Goal: Information Seeking & Learning: Learn about a topic

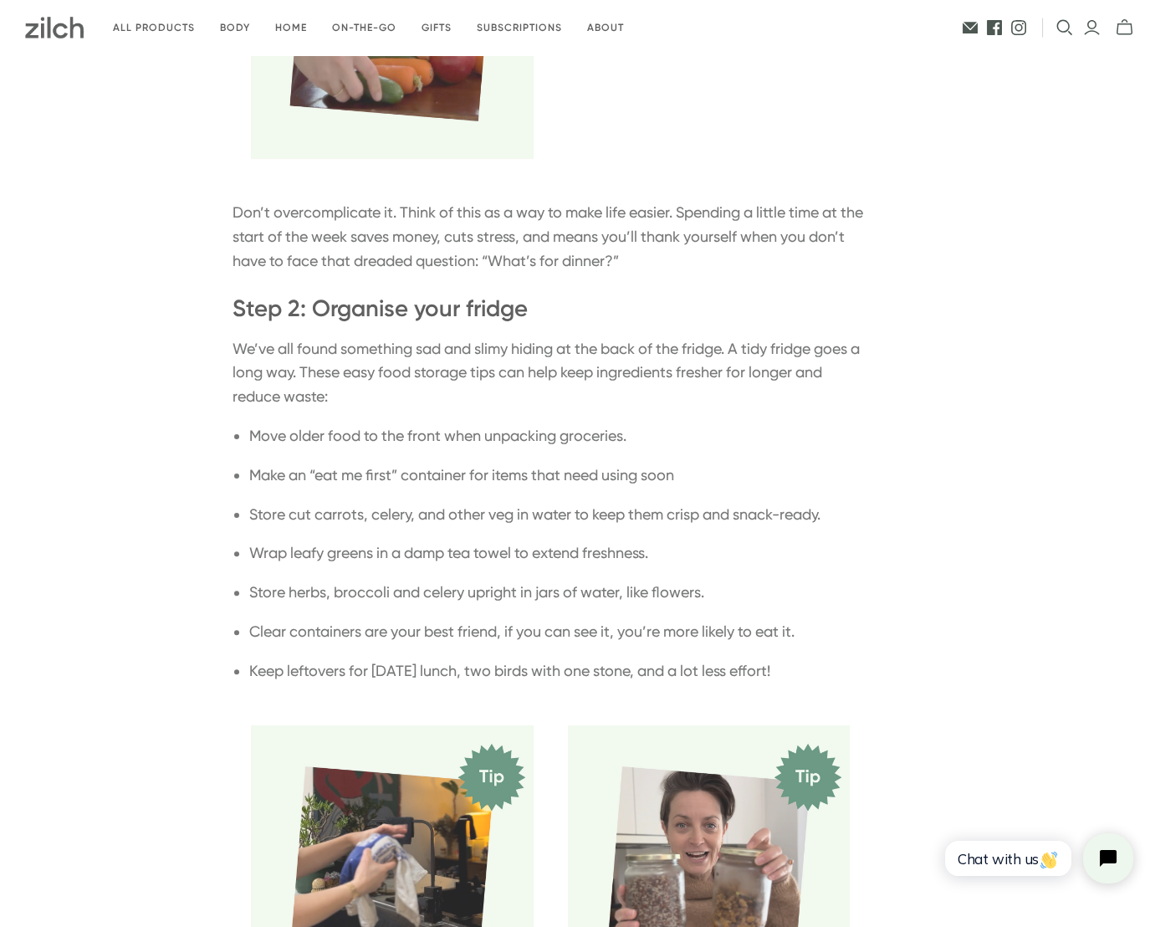
scroll to position [1073, 0]
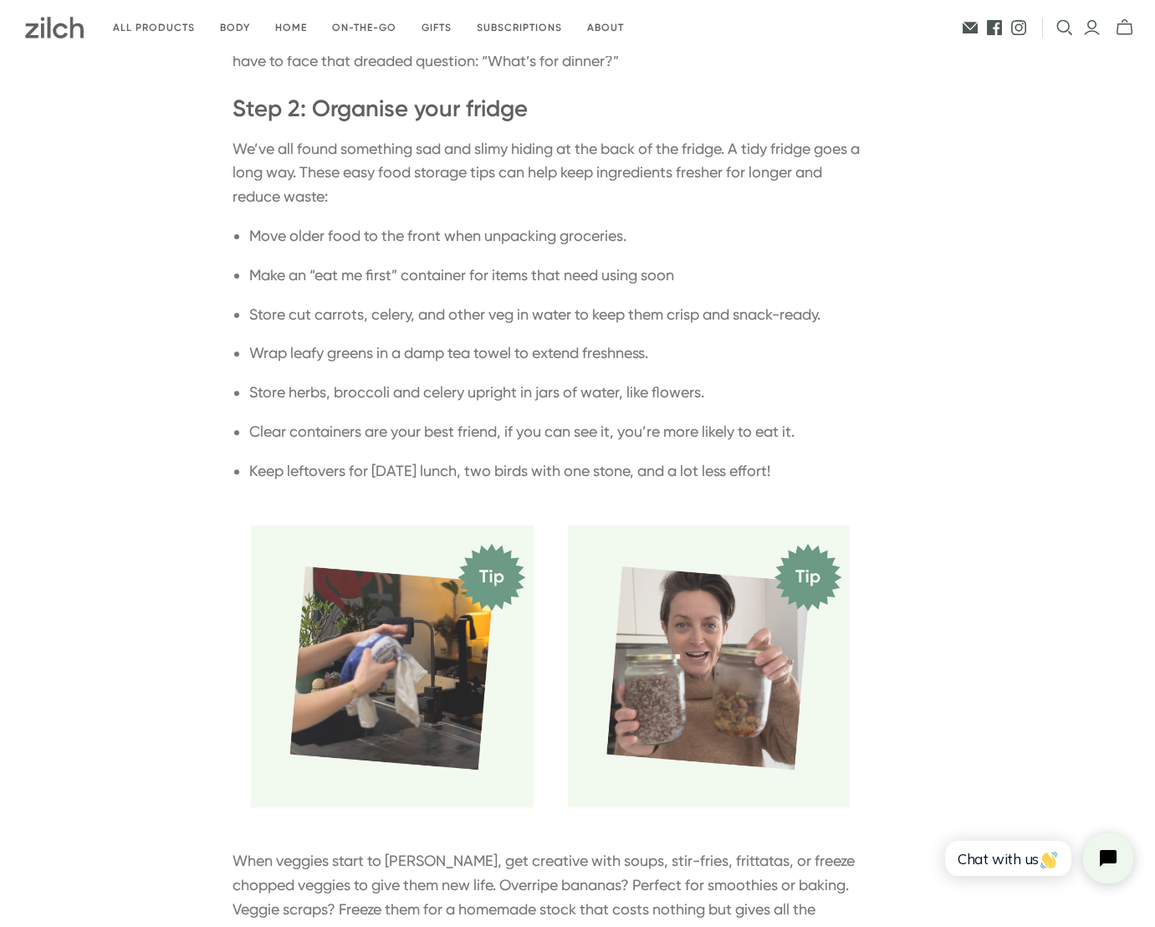
scroll to position [1252, 0]
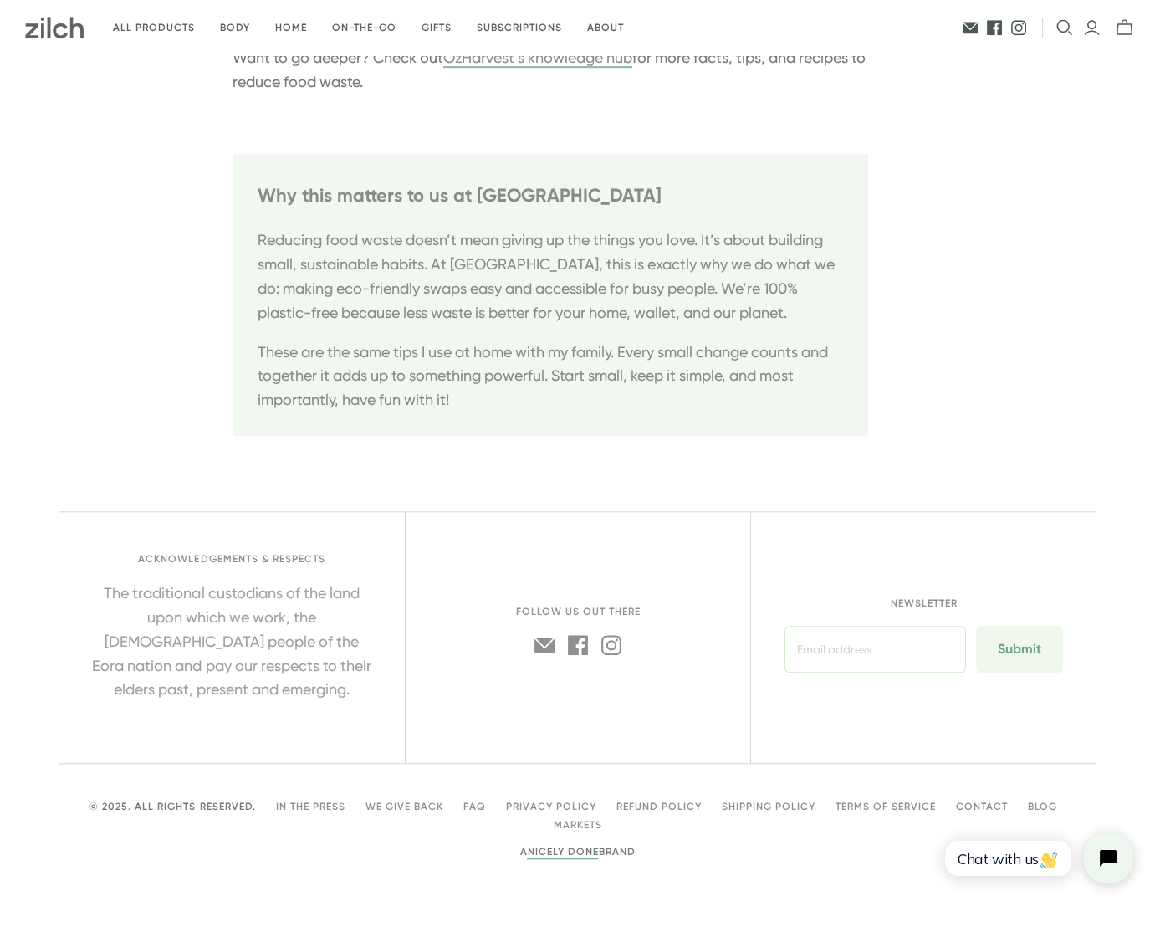
scroll to position [3763, 0]
click at [1042, 804] on link "Blog" at bounding box center [1041, 807] width 29 height 12
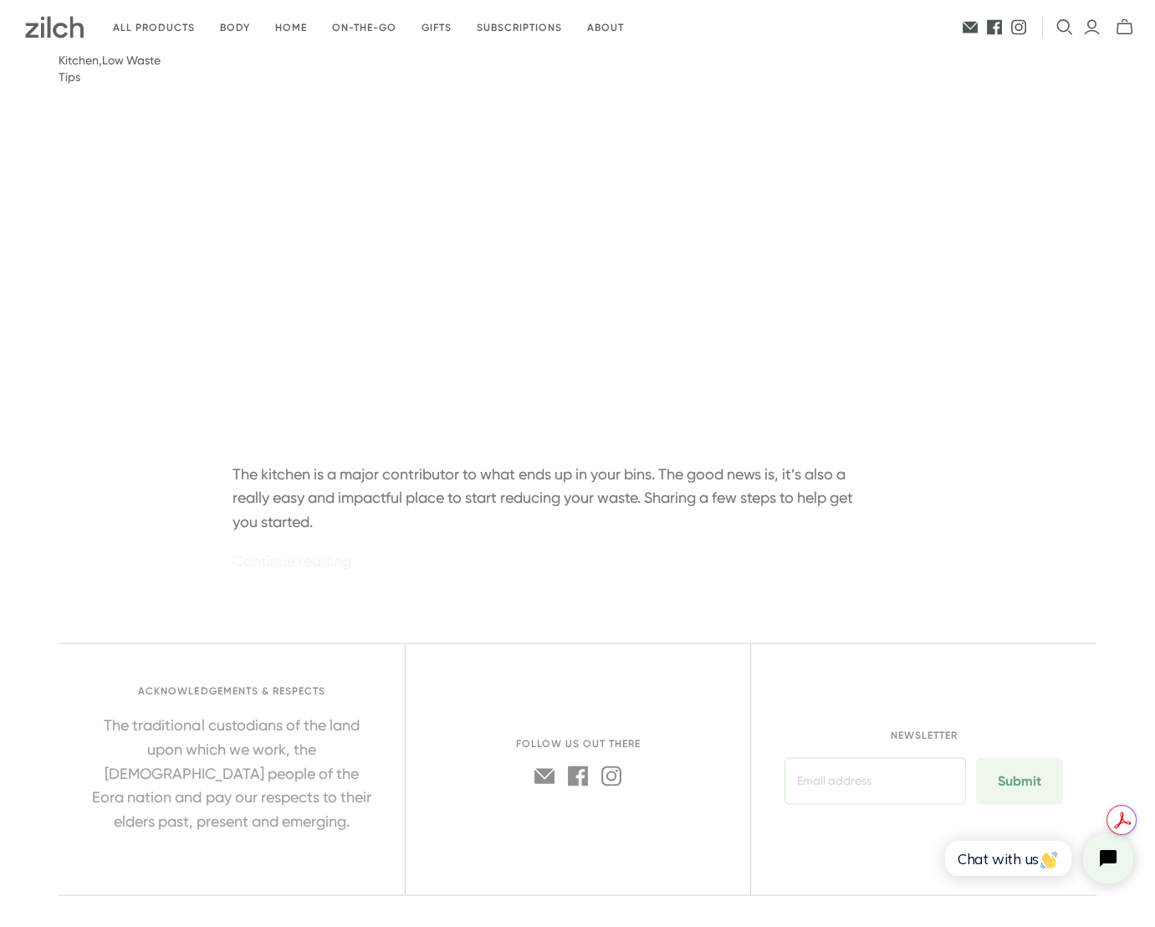
scroll to position [6738, 0]
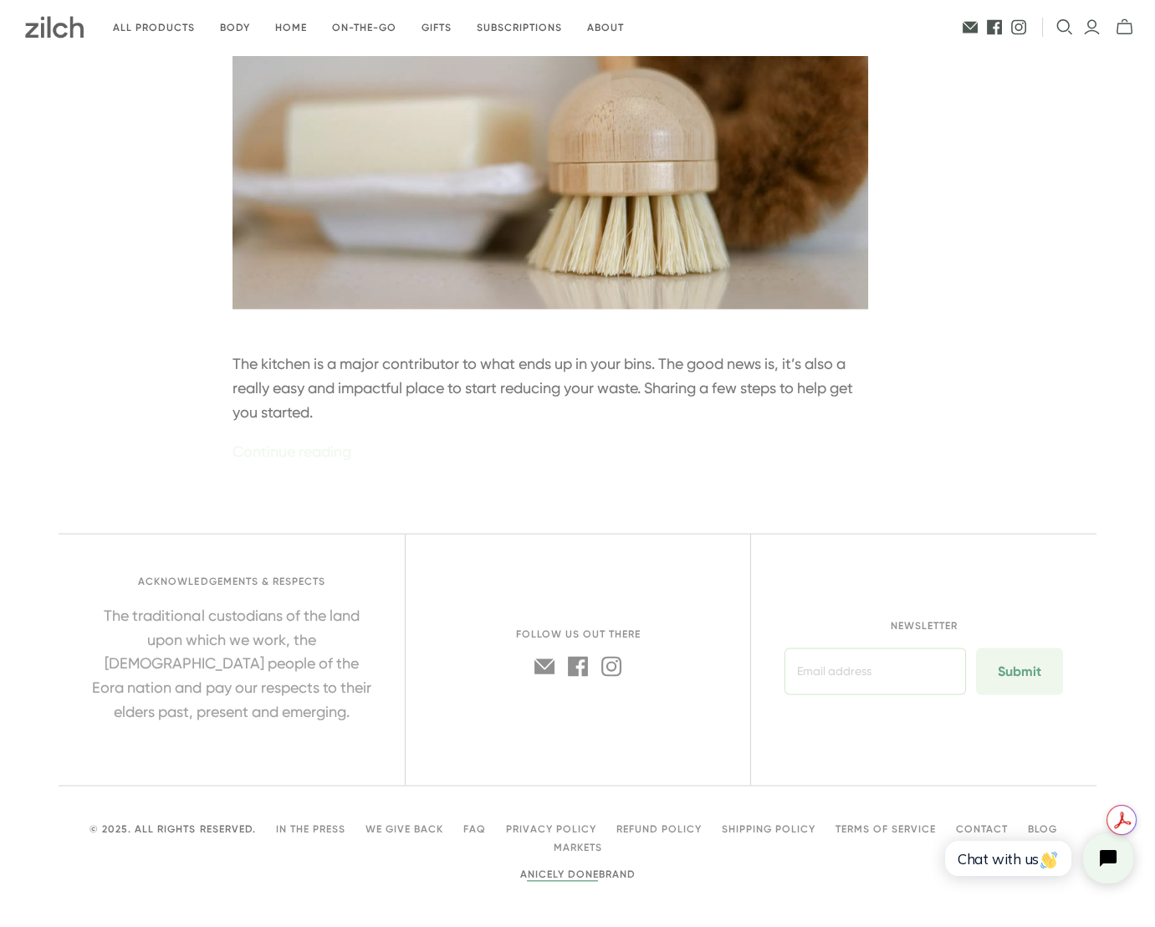
click at [1041, 823] on link "Blog" at bounding box center [1041, 829] width 29 height 12
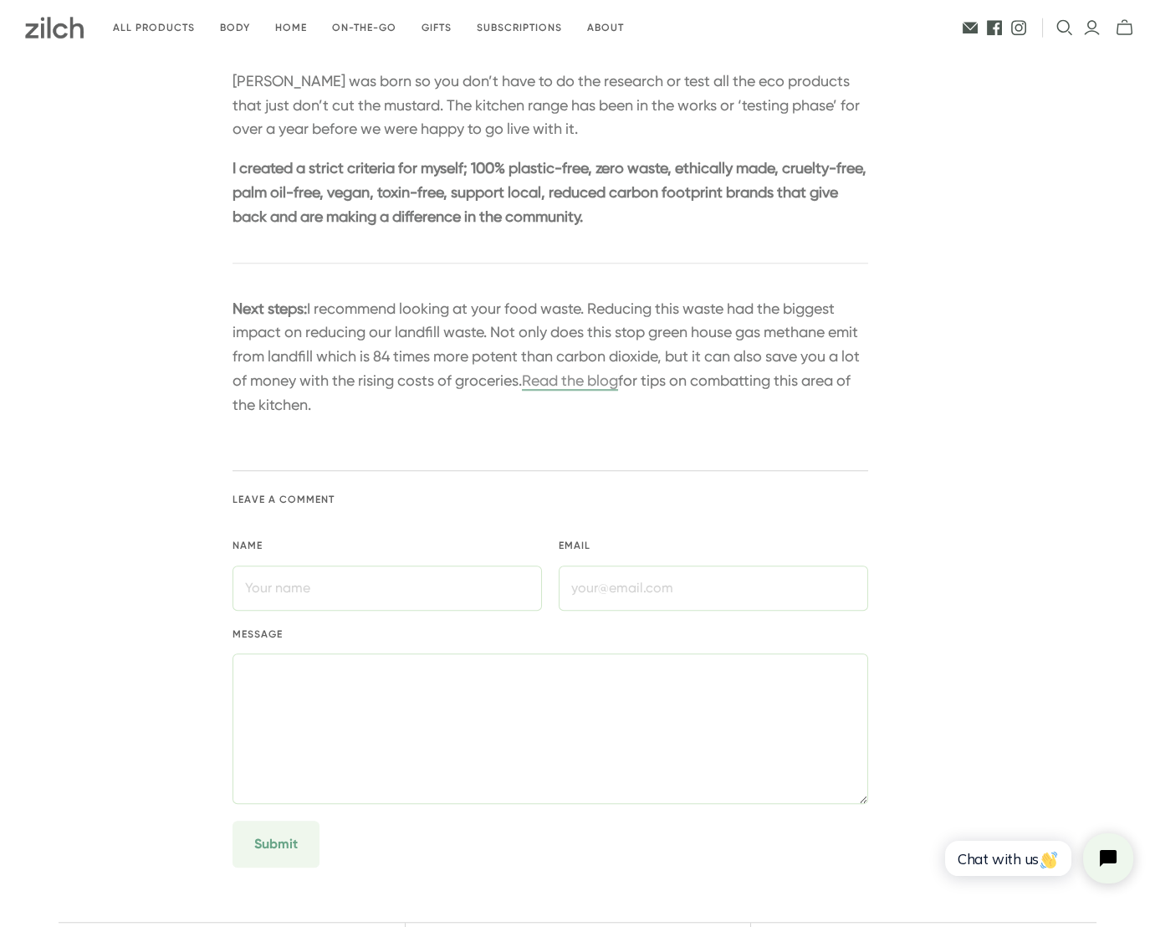
scroll to position [2702, 0]
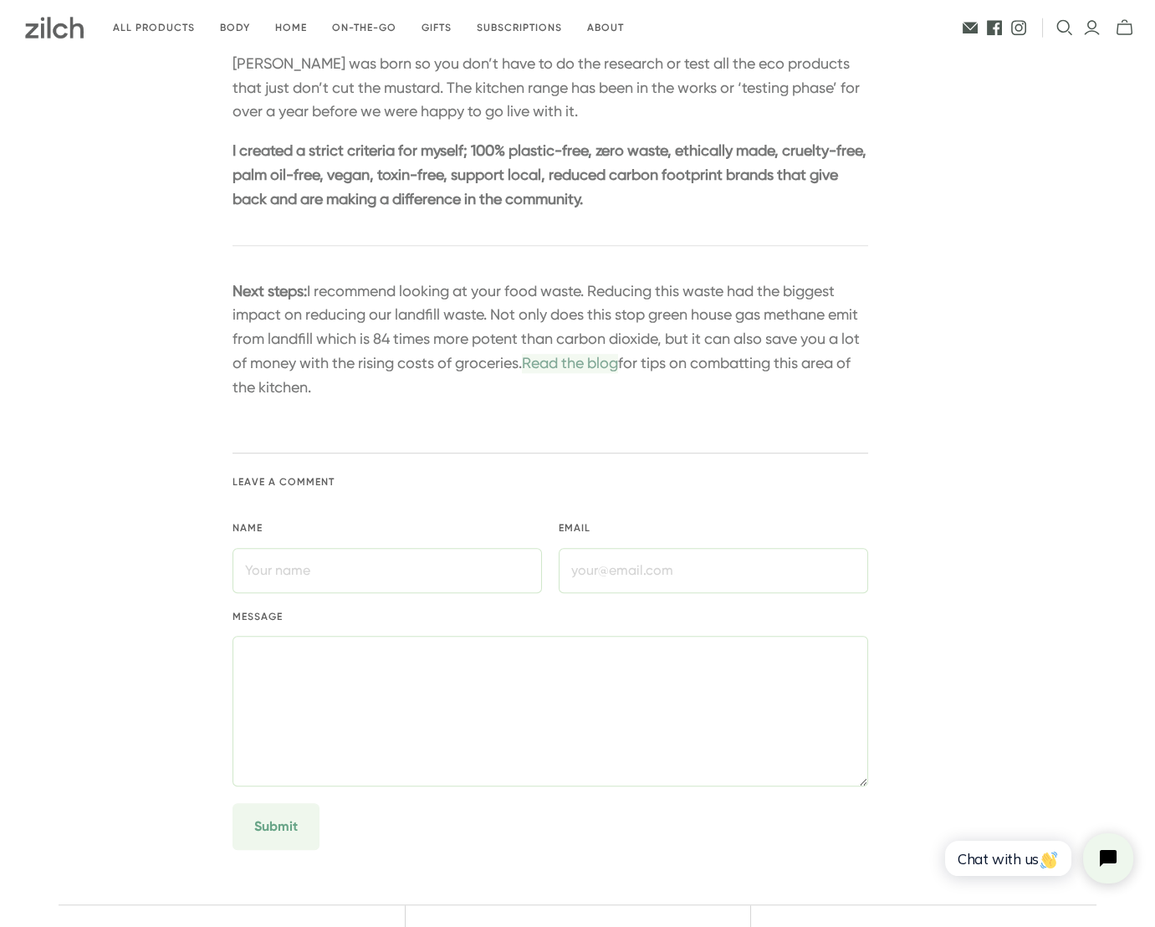
click at [618, 371] on link "Read the blog" at bounding box center [570, 363] width 96 height 18
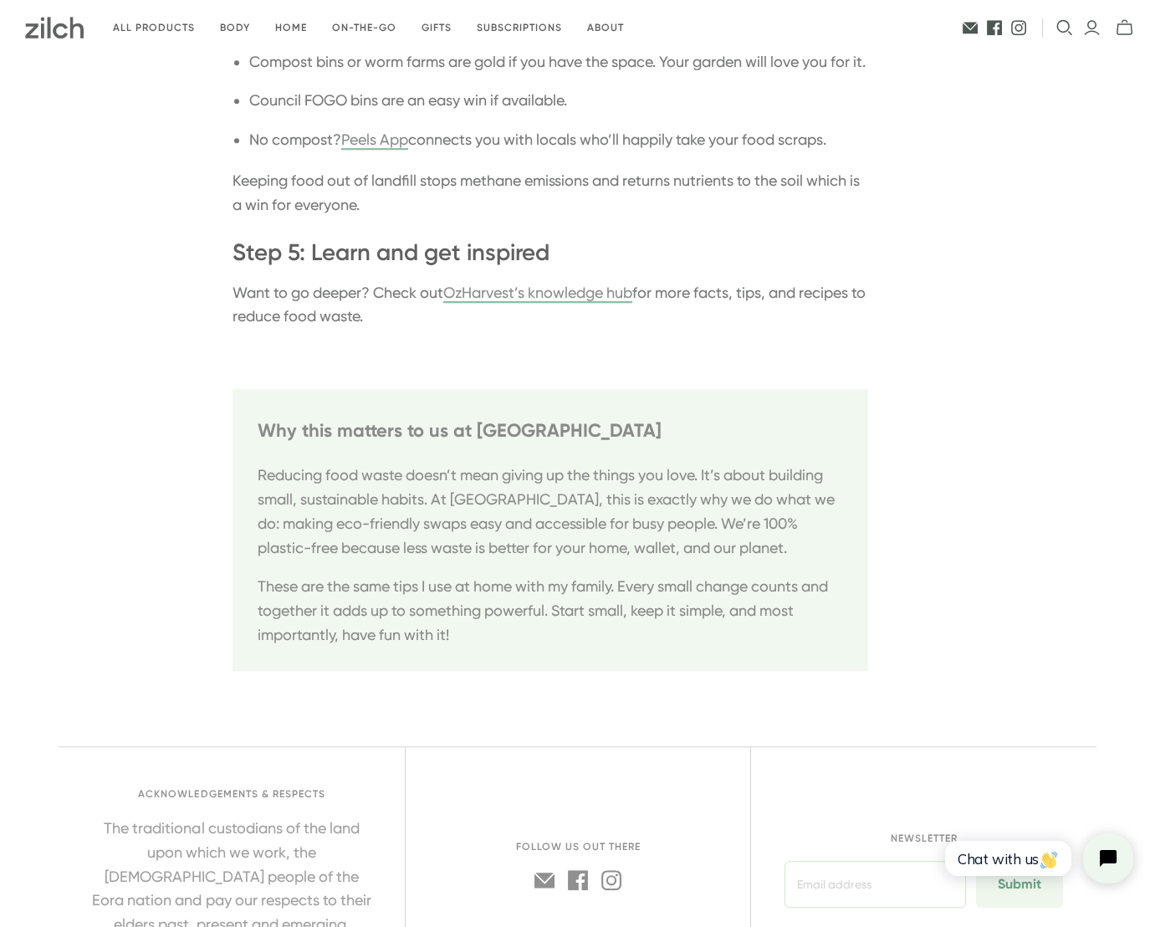
scroll to position [3763, 0]
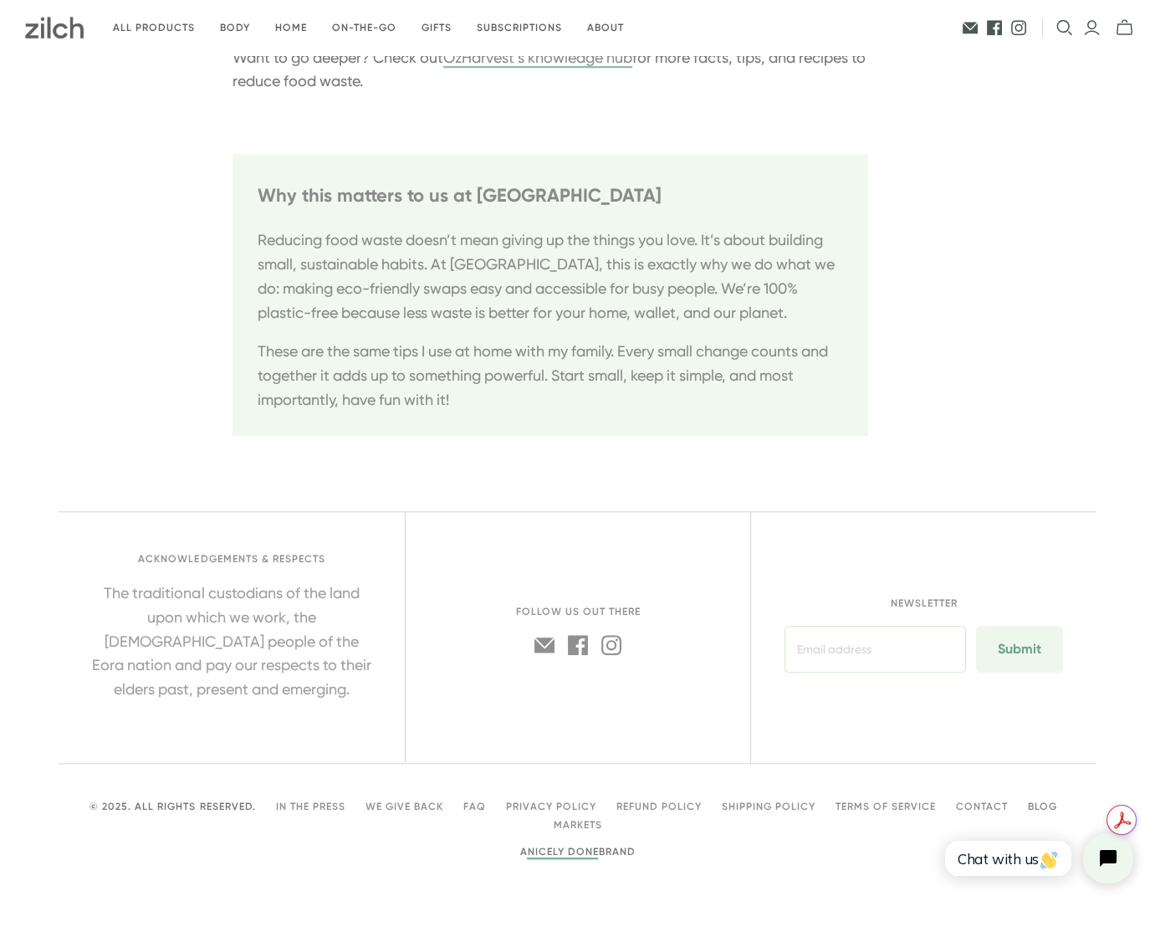
click at [1045, 803] on link "Blog" at bounding box center [1041, 807] width 29 height 12
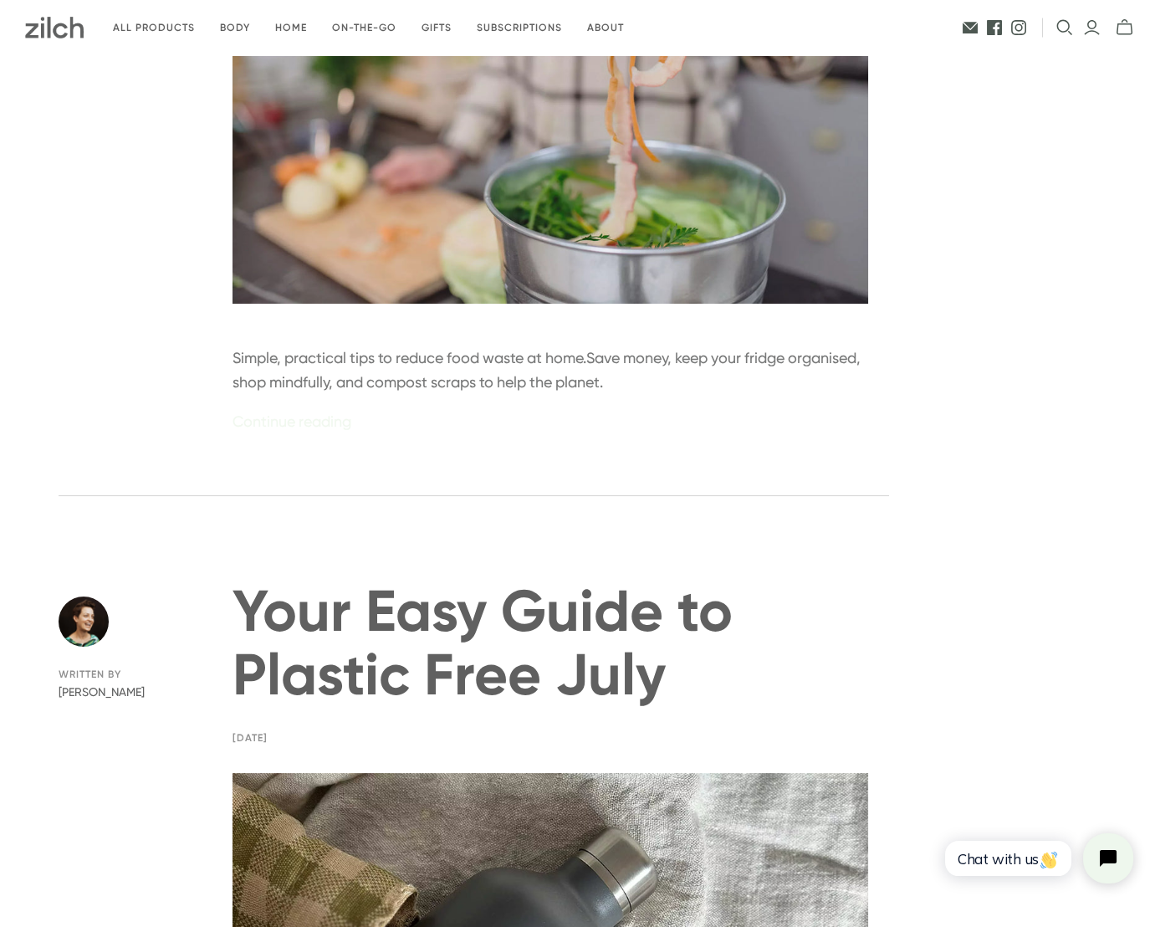
scroll to position [392, 0]
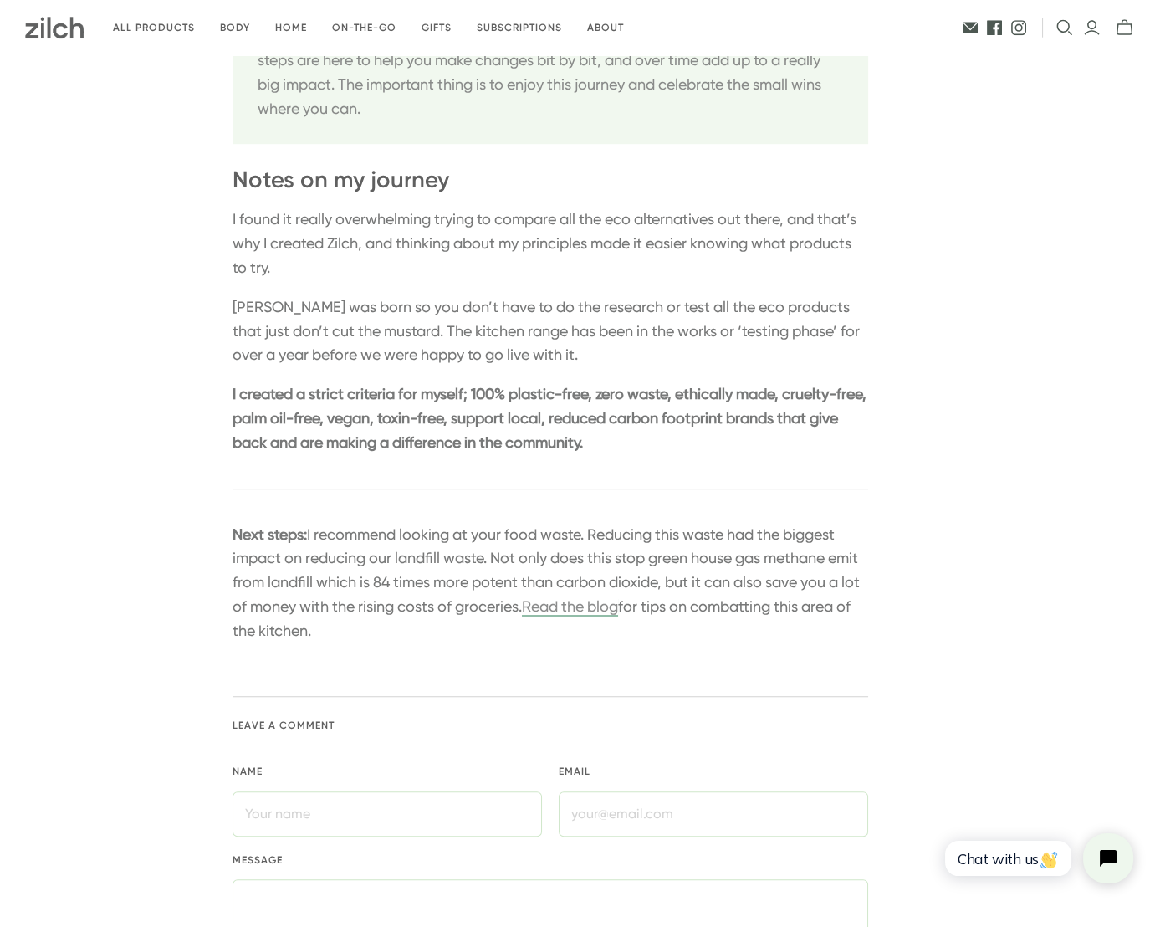
scroll to position [2535, 0]
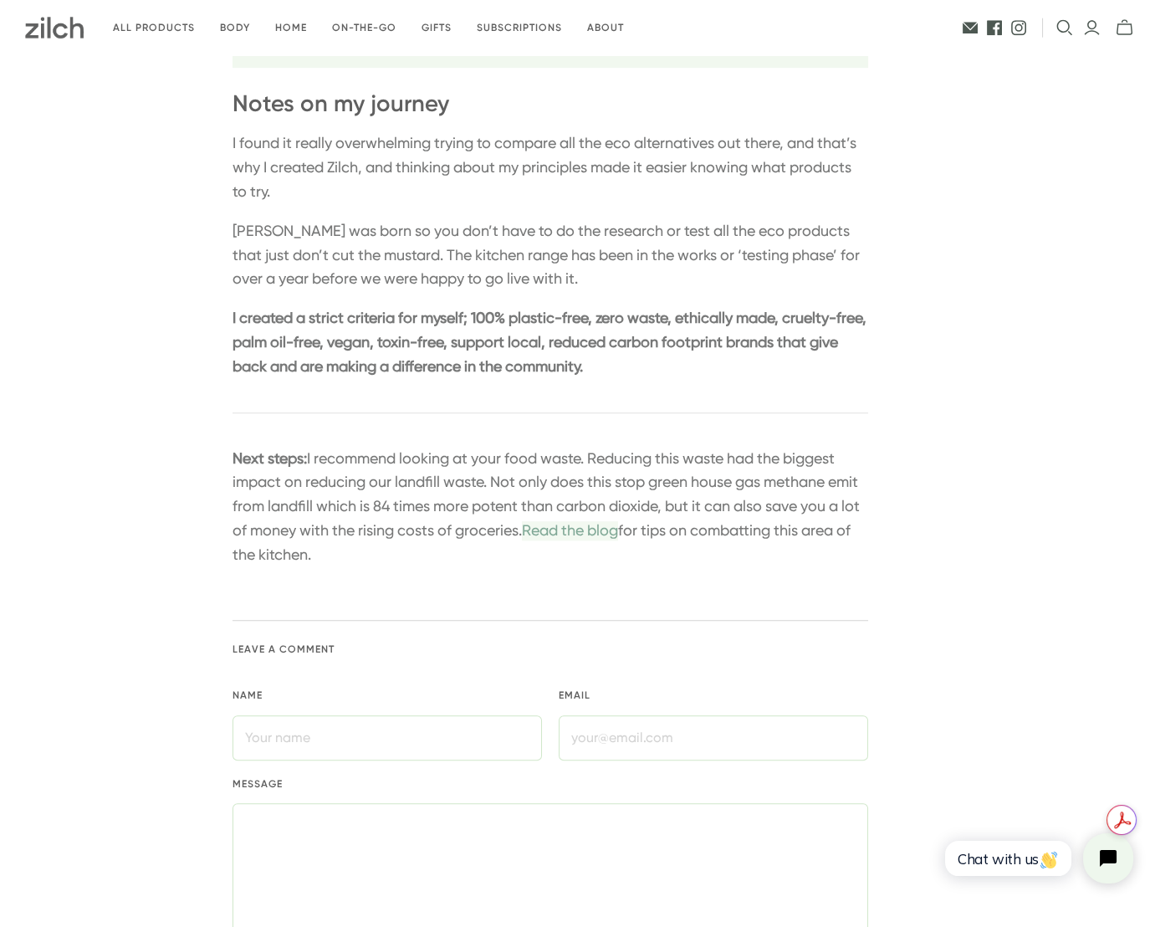
click at [618, 539] on link "Read the blog" at bounding box center [570, 530] width 96 height 18
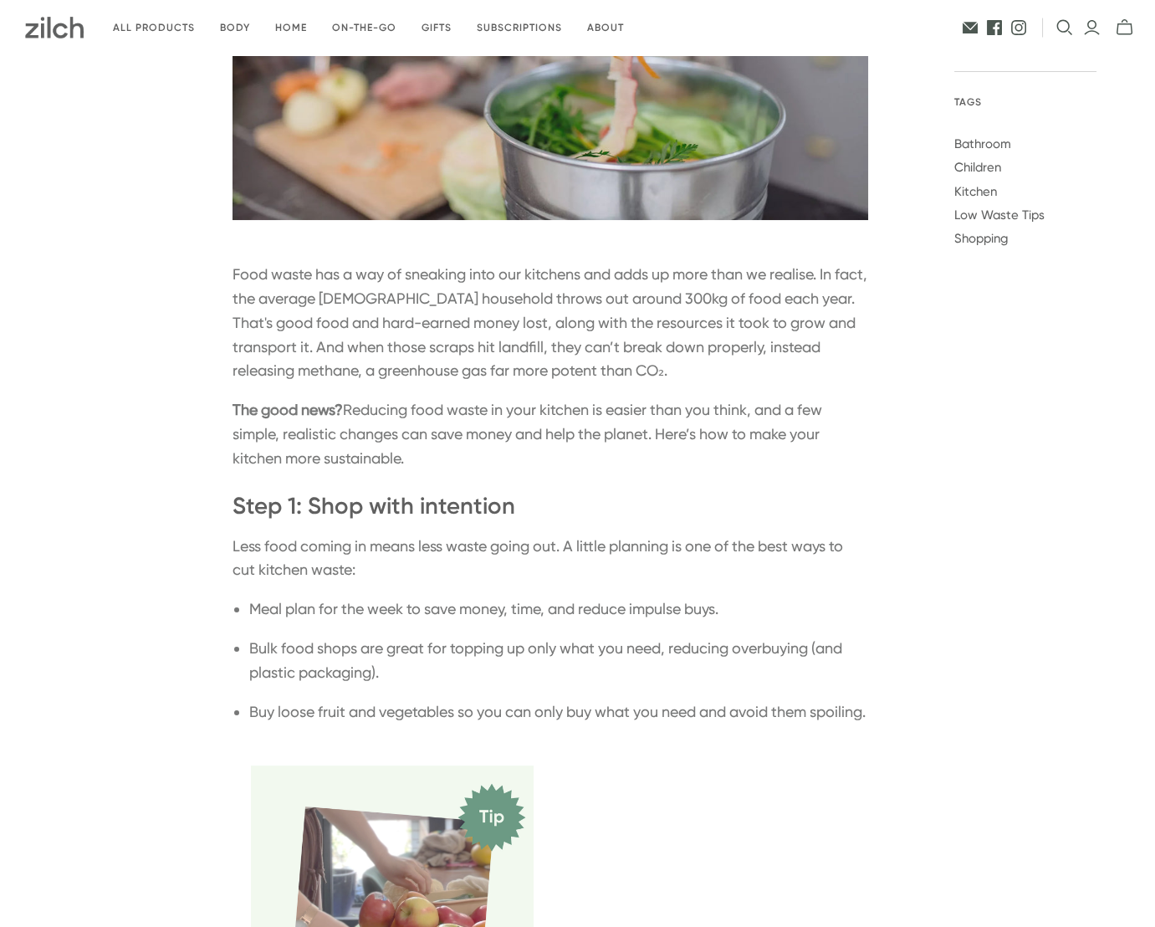
scroll to position [537, 0]
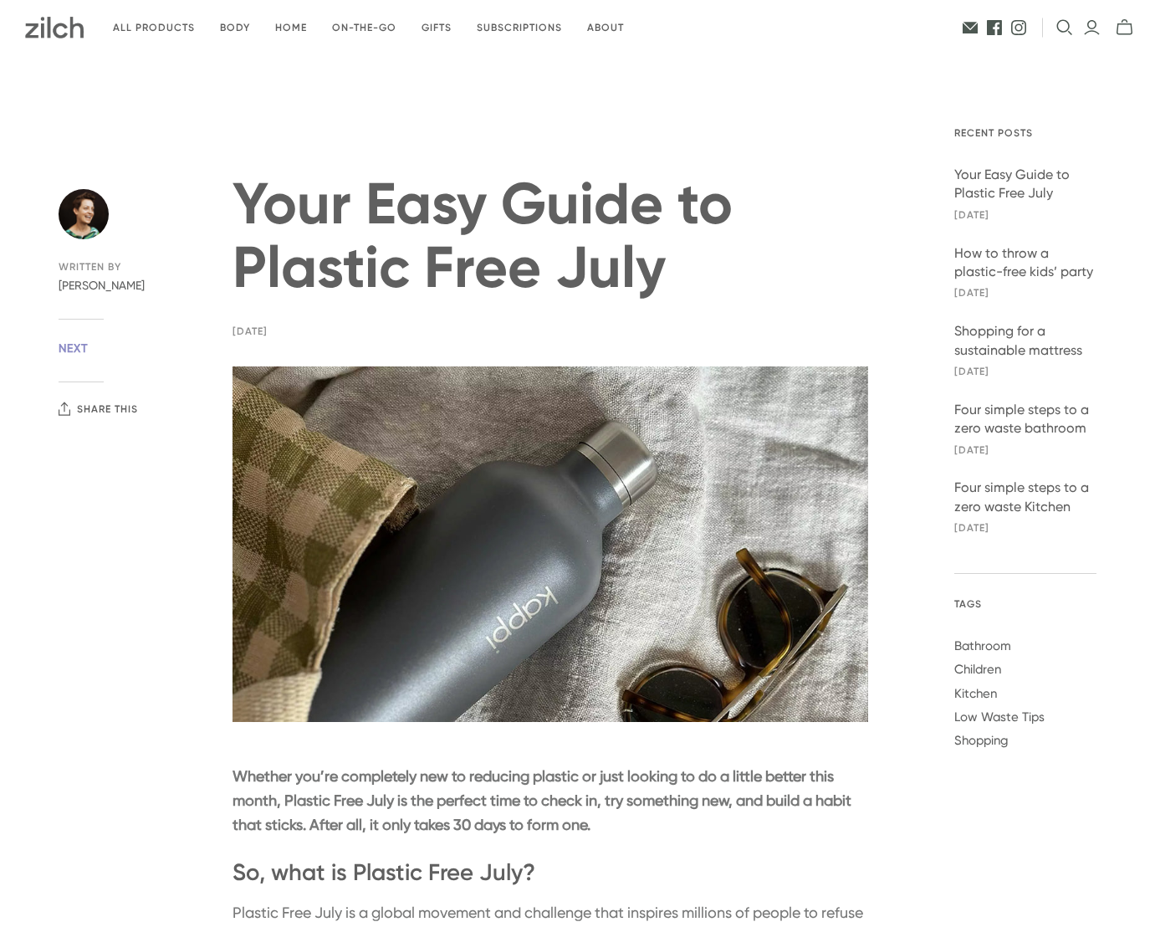
scroll to position [3372, 0]
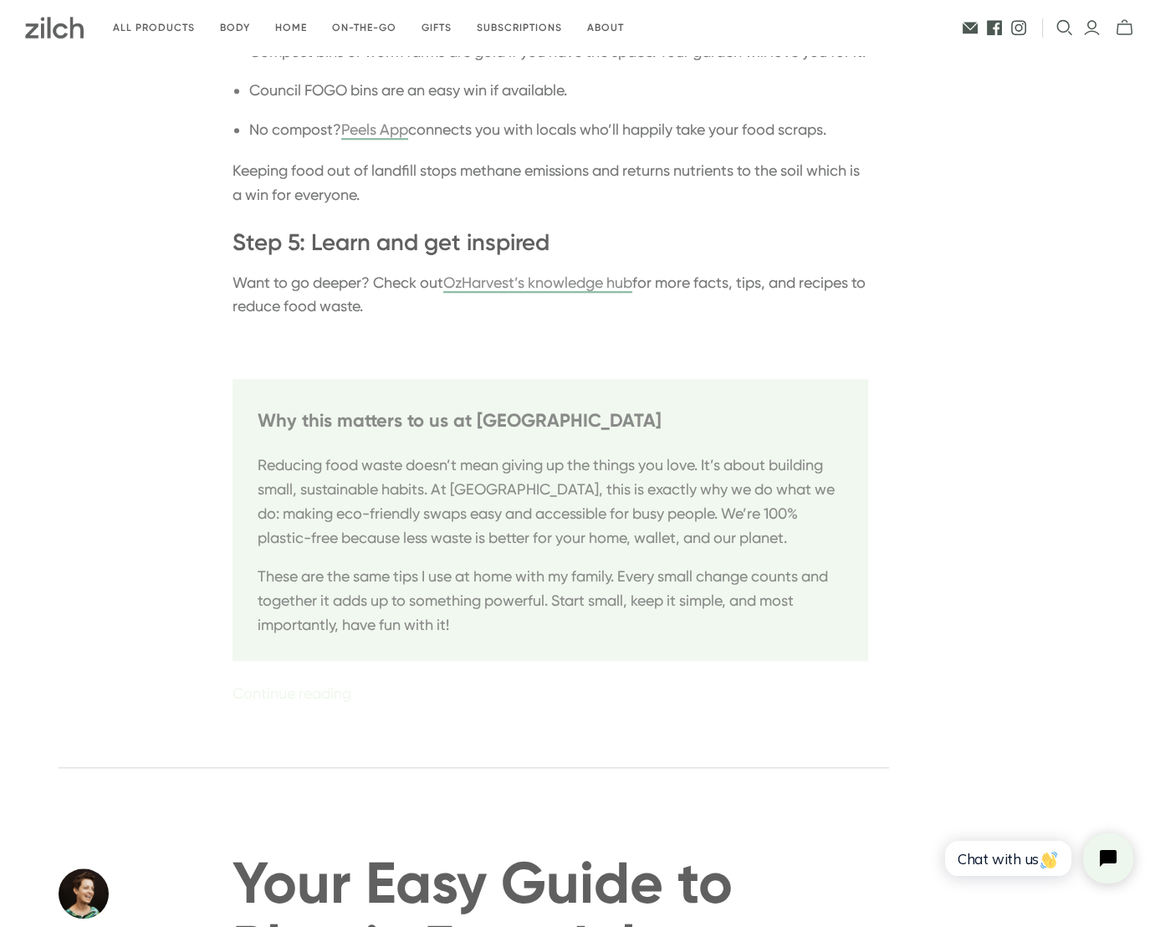
scroll to position [3489, 0]
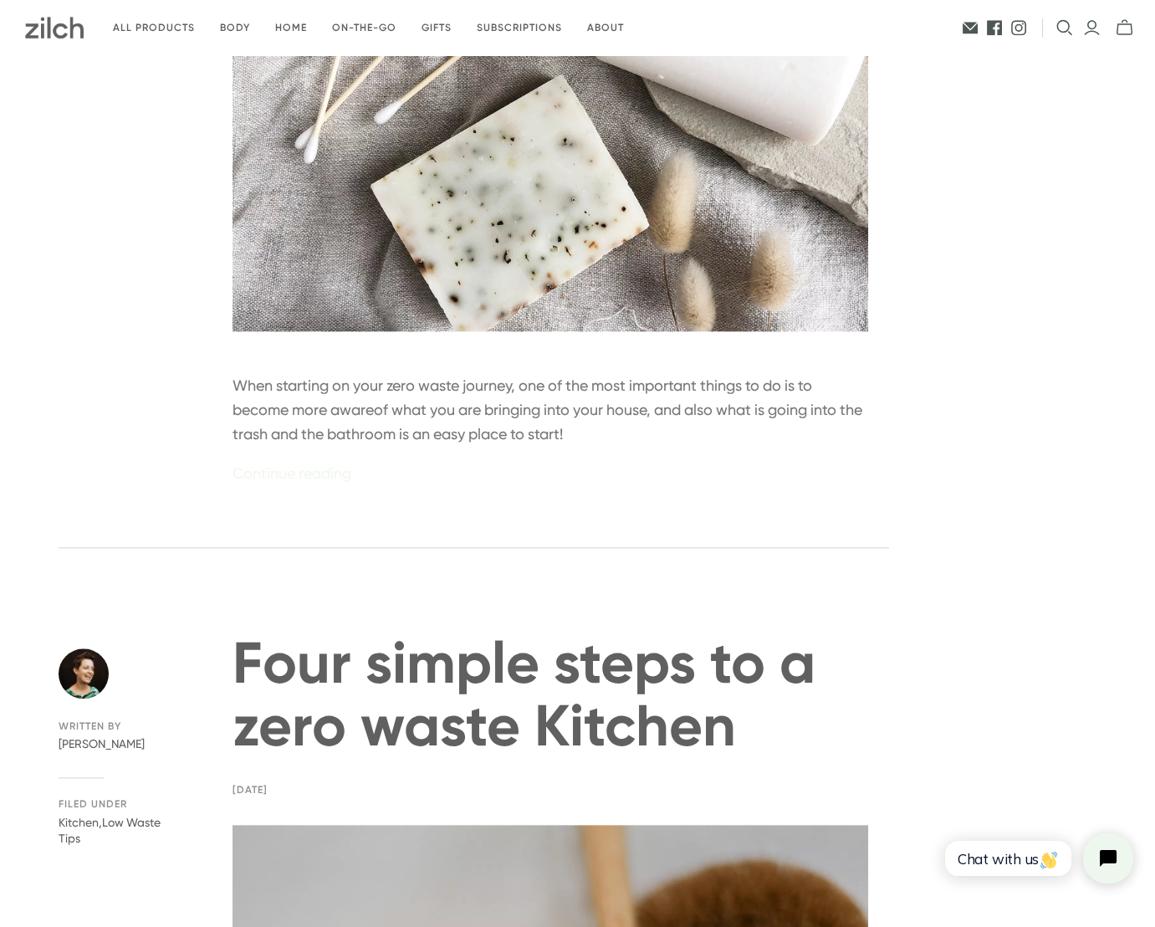
scroll to position [4008, 0]
